Goal: Information Seeking & Learning: Find specific fact

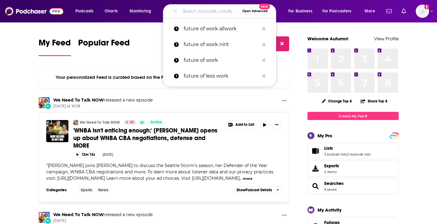
click at [197, 10] on input "Search podcasts, credits, & more..." at bounding box center [210, 11] width 60 height 10
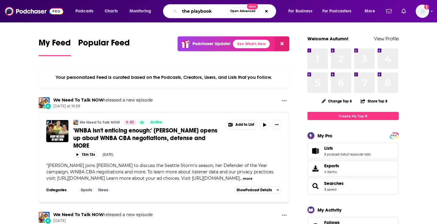
type input "the playbook"
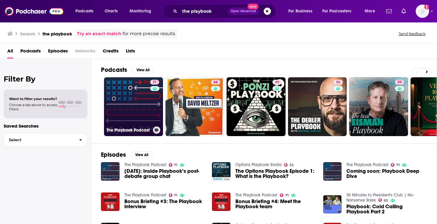
click at [130, 121] on link "71 The Playbook Podcast" at bounding box center [133, 106] width 59 height 59
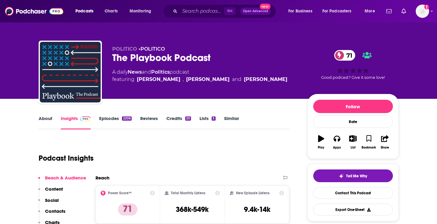
scroll to position [38, 0]
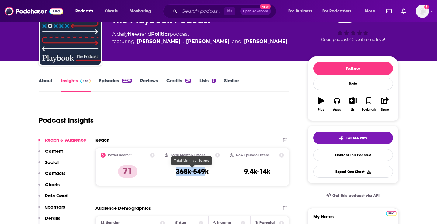
drag, startPoint x: 175, startPoint y: 172, endPoint x: 206, endPoint y: 173, distance: 31.3
click at [206, 173] on div "Total Monthly Listens 368k-549k" at bounding box center [192, 167] width 55 height 28
copy h3 "368k-549k"
